Goal: Task Accomplishment & Management: Use online tool/utility

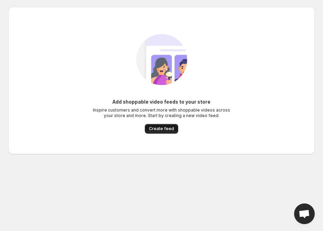
click at [157, 127] on span "Create feed" at bounding box center [161, 129] width 25 height 6
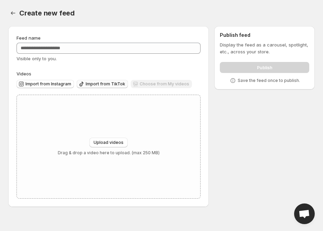
click at [99, 84] on span "Import from TikTok" at bounding box center [106, 84] width 40 height 6
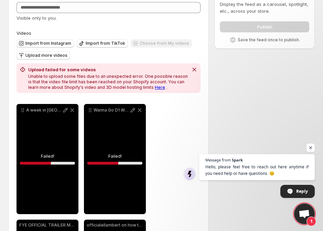
scroll to position [40, 0]
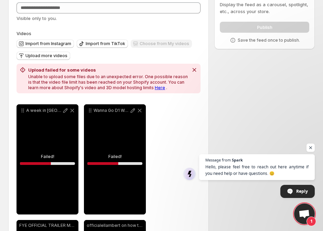
click at [155, 87] on link "Here" at bounding box center [160, 87] width 10 height 5
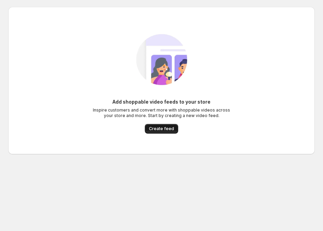
click at [160, 131] on span "Create feed" at bounding box center [161, 129] width 25 height 6
